Goal: Transaction & Acquisition: Download file/media

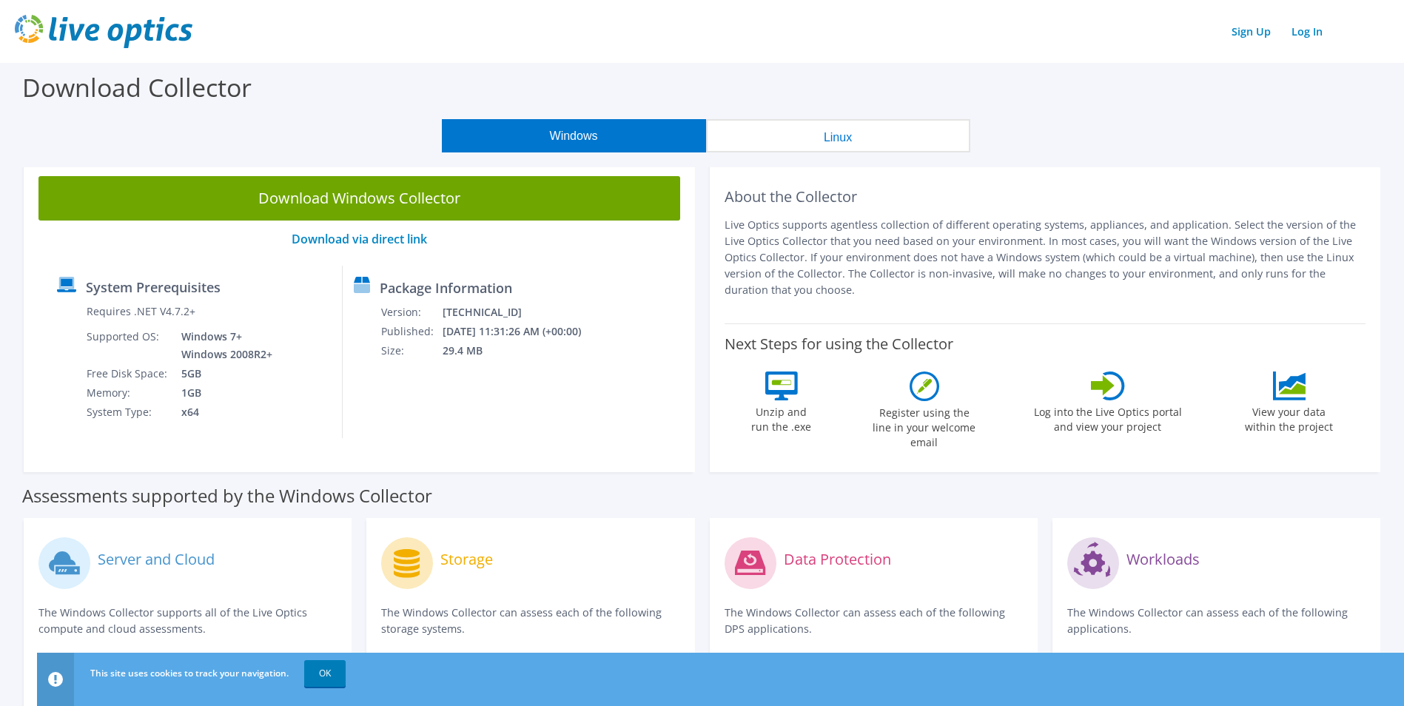
click at [357, 193] on link "Download Windows Collector" at bounding box center [359, 198] width 642 height 44
click at [332, 673] on link "OK" at bounding box center [324, 673] width 41 height 27
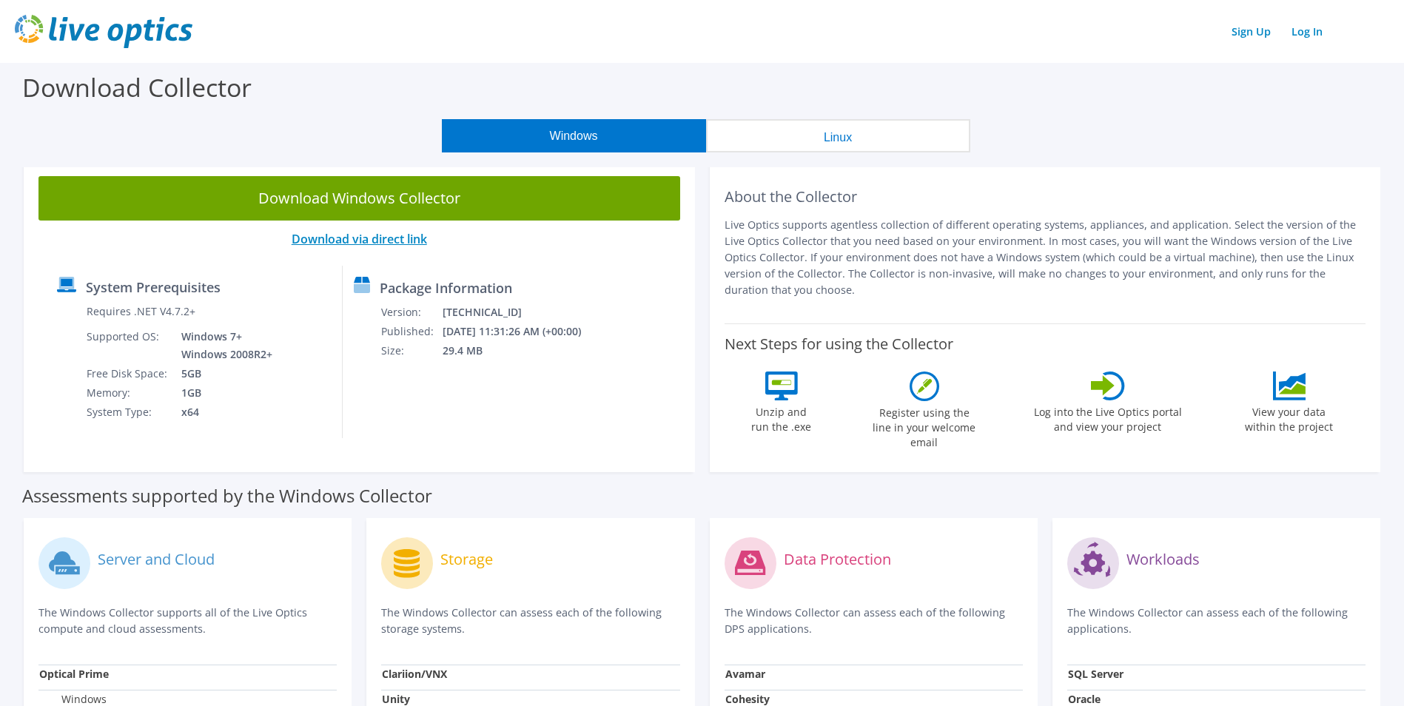
click at [374, 238] on link "Download via direct link" at bounding box center [359, 239] width 135 height 16
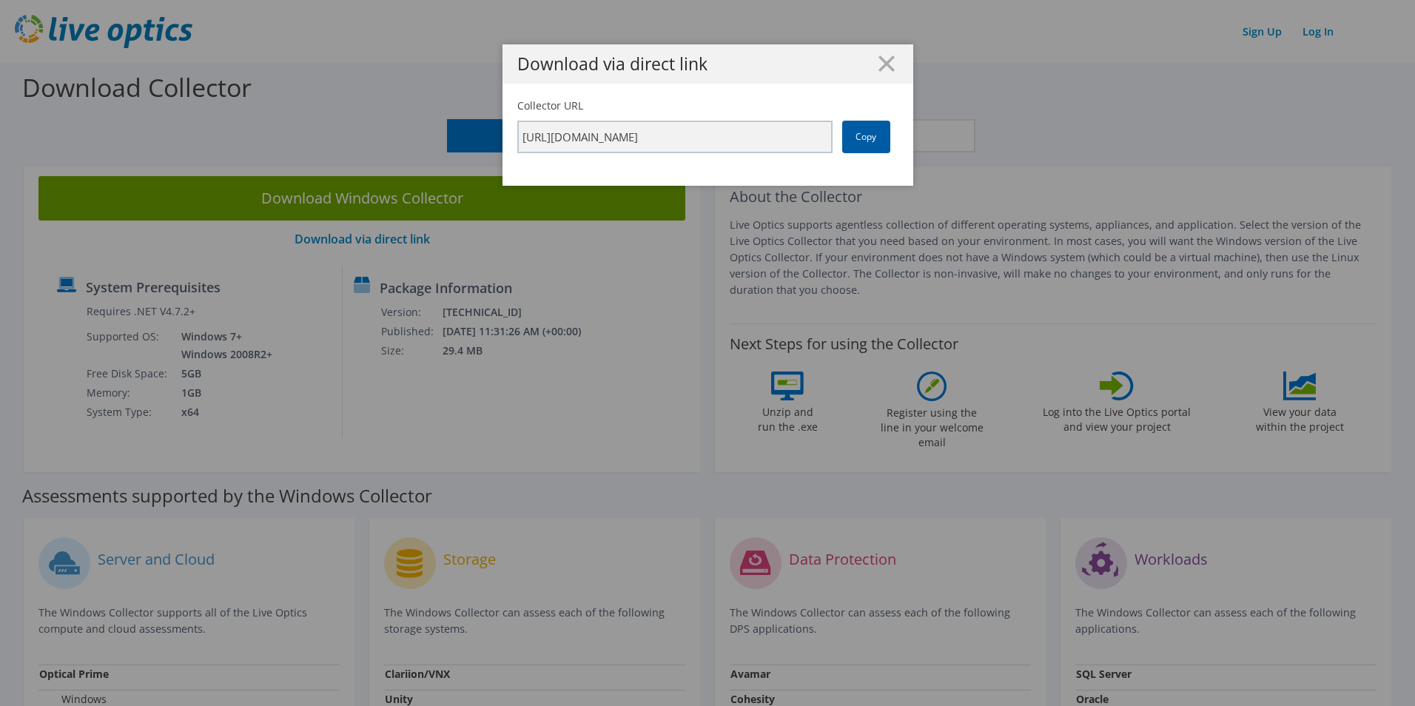
click at [850, 130] on link "Copy" at bounding box center [866, 137] width 48 height 33
click at [889, 64] on h1 "Download via direct link" at bounding box center [707, 63] width 381 height 17
click at [880, 61] on icon at bounding box center [886, 63] width 16 height 16
